Goal: Check status

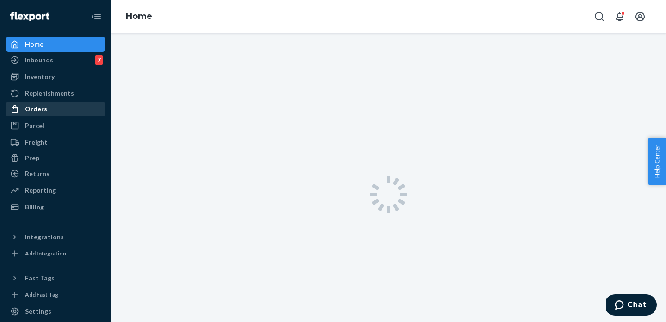
click at [62, 111] on div "Orders" at bounding box center [55, 109] width 98 height 13
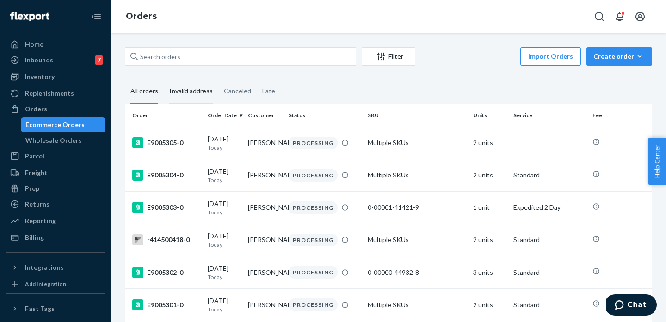
click at [193, 95] on div "Invalid address" at bounding box center [190, 91] width 43 height 25
click at [164, 79] on input "Invalid address" at bounding box center [164, 79] width 0 height 0
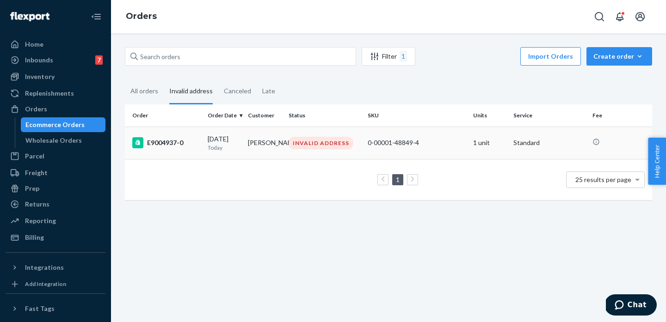
click at [316, 147] on div "INVALID ADDRESS" at bounding box center [321, 143] width 65 height 12
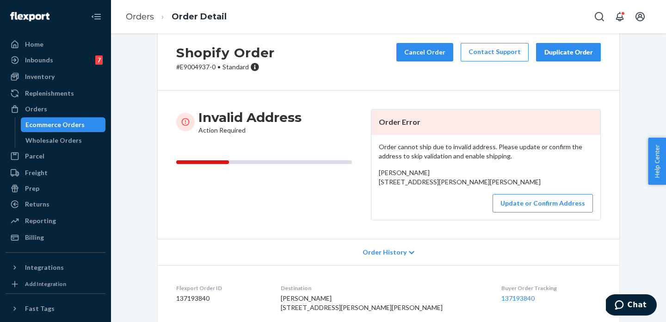
scroll to position [23, 0]
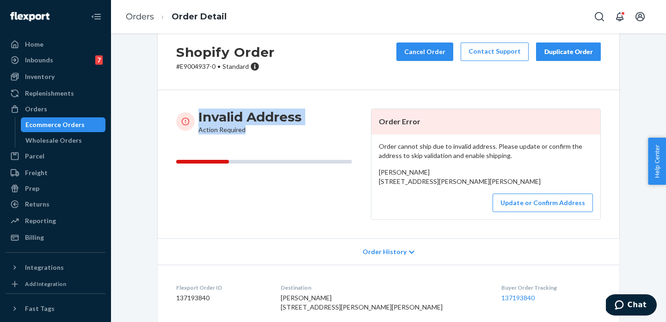
drag, startPoint x: 244, startPoint y: 131, endPoint x: 184, endPoint y: 120, distance: 60.7
click at [184, 120] on div "Invalid Address Action Required" at bounding box center [269, 122] width 187 height 26
click at [223, 127] on div "Invalid Address Action Required" at bounding box center [249, 122] width 103 height 26
drag, startPoint x: 245, startPoint y: 131, endPoint x: 209, endPoint y: 125, distance: 37.1
click at [209, 125] on div "Invalid Address Action Required" at bounding box center [249, 122] width 103 height 26
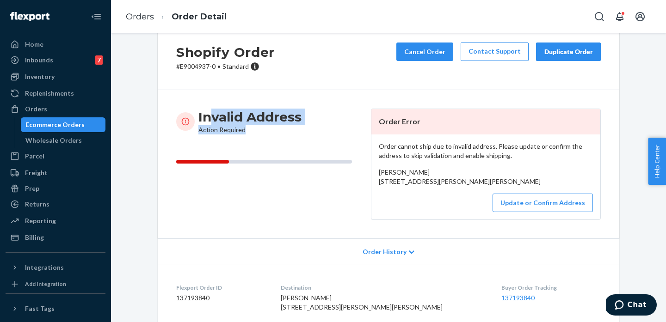
click at [228, 133] on div "Invalid Address Action Required" at bounding box center [249, 122] width 103 height 26
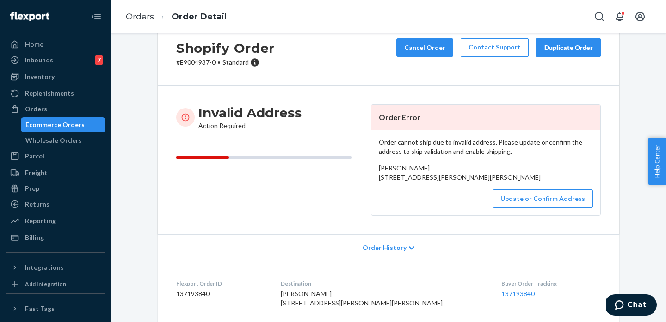
scroll to position [29, 0]
